Goal: Find contact information: Find contact information

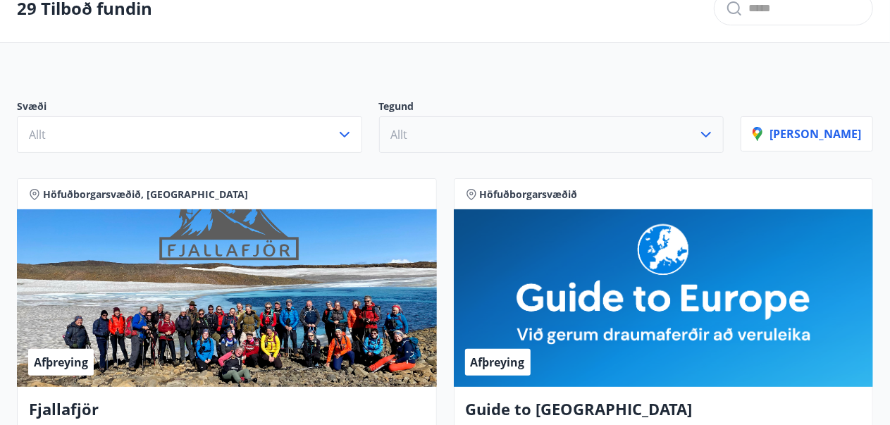
scroll to position [83, 0]
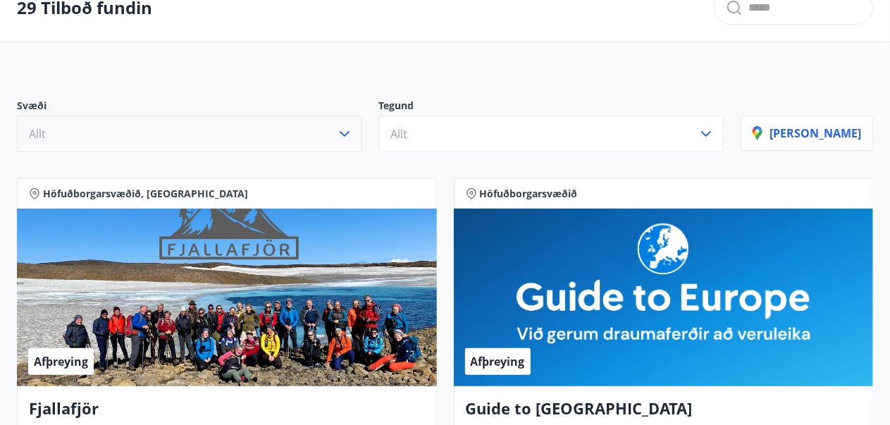
click at [353, 128] on icon "button" at bounding box center [344, 133] width 17 height 17
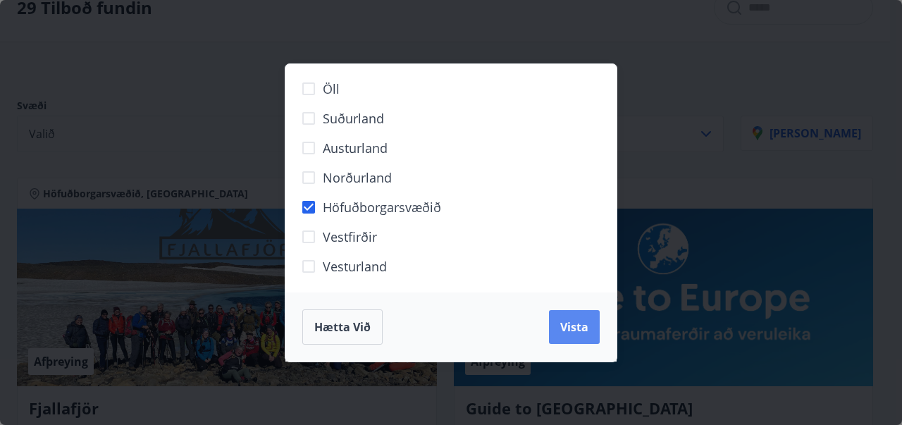
click at [581, 330] on span "Vista" at bounding box center [574, 327] width 28 height 16
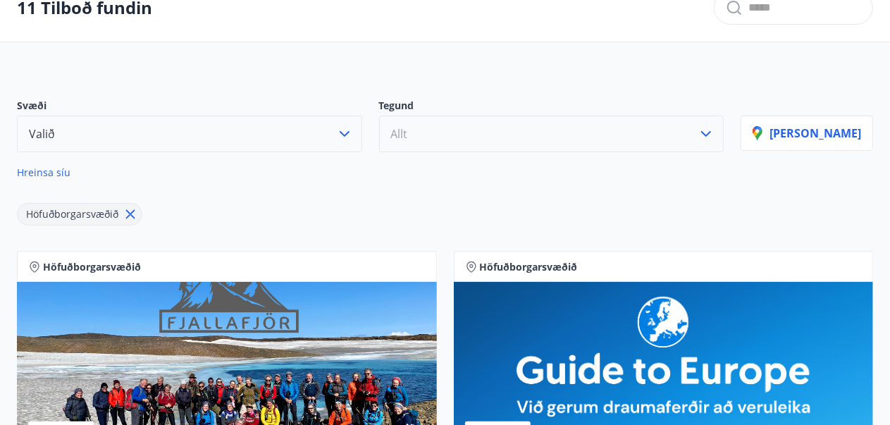
click at [714, 130] on icon "button" at bounding box center [706, 133] width 17 height 17
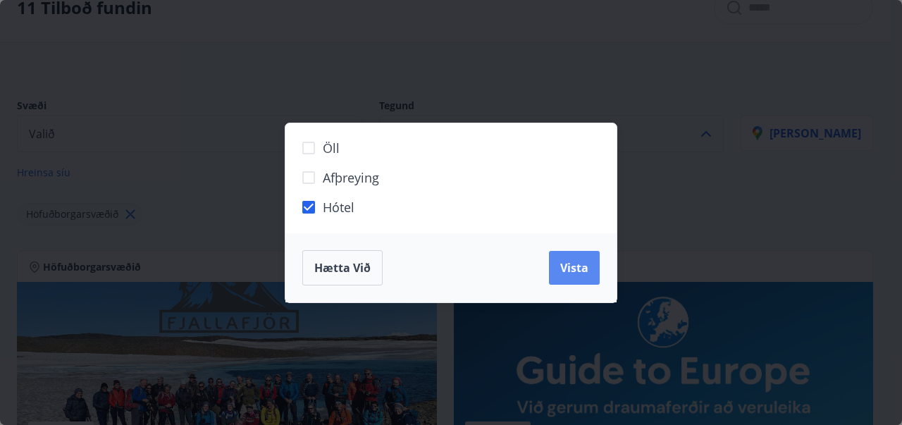
click at [562, 256] on button "Vista" at bounding box center [574, 268] width 51 height 34
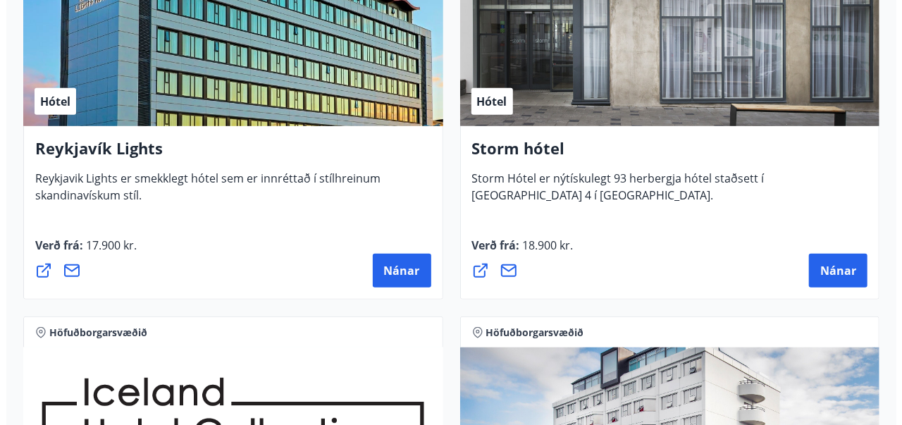
scroll to position [416, 0]
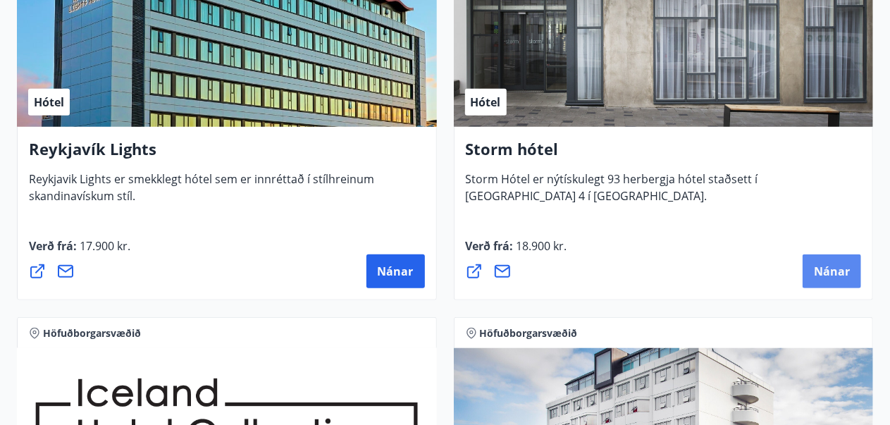
click at [829, 260] on button "Nánar" at bounding box center [832, 271] width 58 height 34
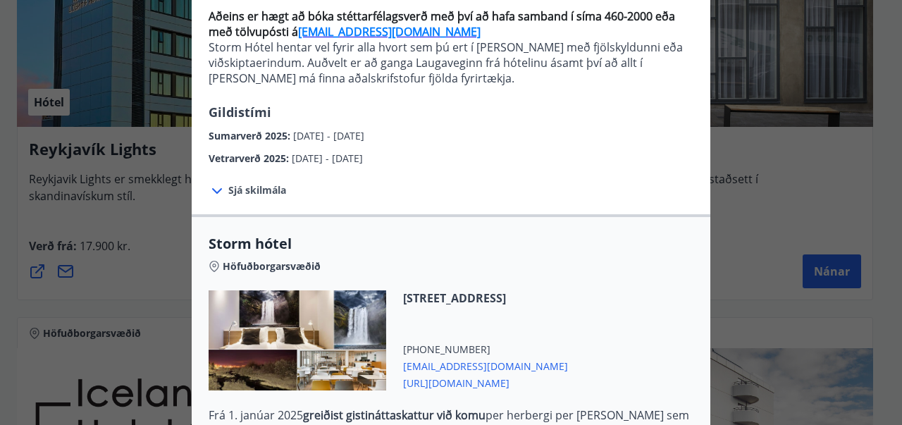
scroll to position [147, 0]
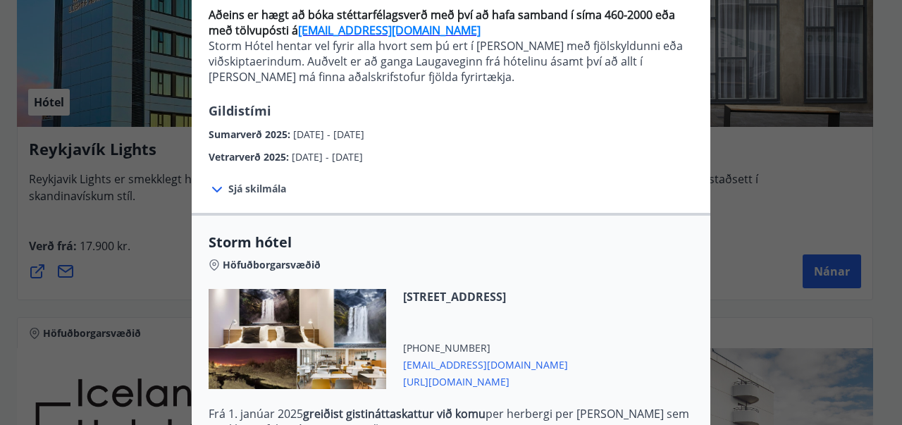
click at [213, 186] on icon at bounding box center [217, 189] width 17 height 17
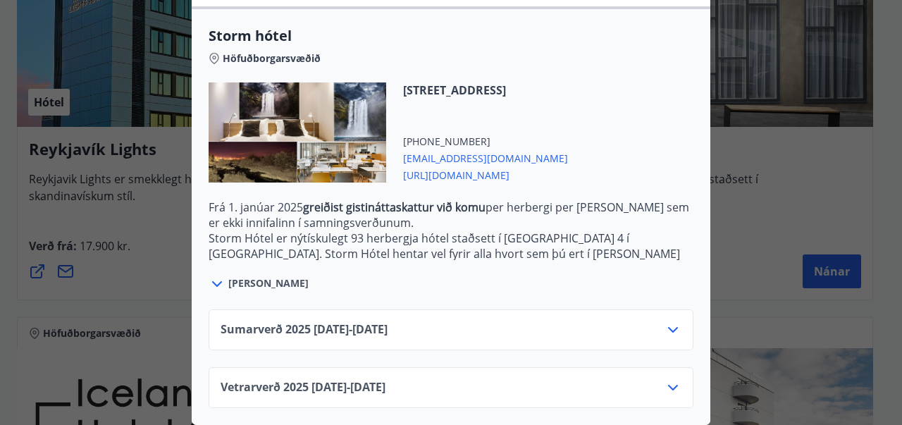
scroll to position [501, 0]
click at [672, 379] on icon at bounding box center [672, 387] width 17 height 17
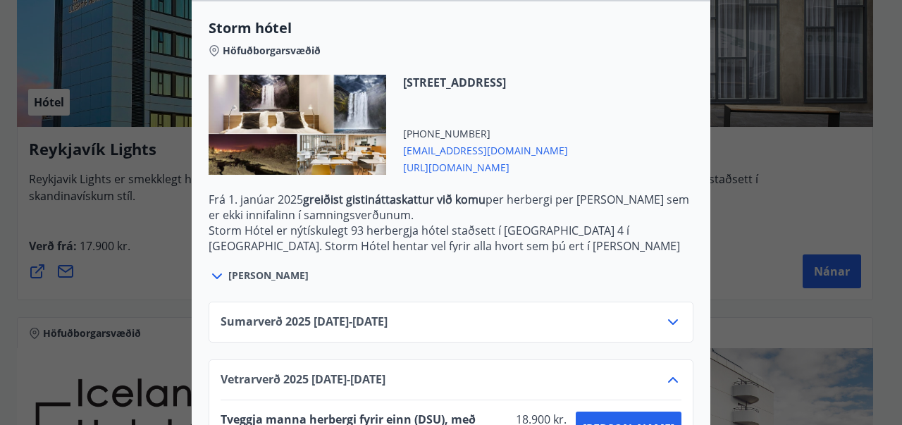
scroll to position [498, 0]
drag, startPoint x: 498, startPoint y: 151, endPoint x: 398, endPoint y: 147, distance: 100.1
click at [403, 147] on span "[EMAIL_ADDRESS][DOMAIN_NAME]" at bounding box center [485, 150] width 165 height 17
copy span "[EMAIL_ADDRESS][DOMAIN_NAME]"
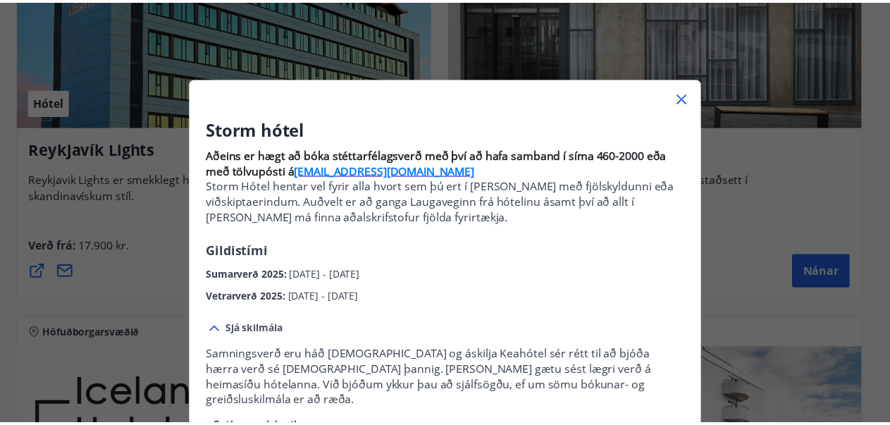
scroll to position [0, 0]
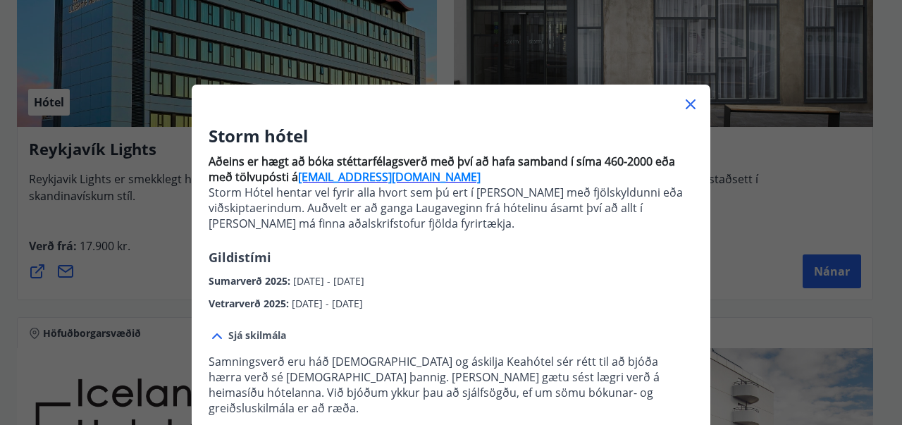
click at [686, 102] on icon at bounding box center [691, 104] width 10 height 10
